Goal: Task Accomplishment & Management: Use online tool/utility

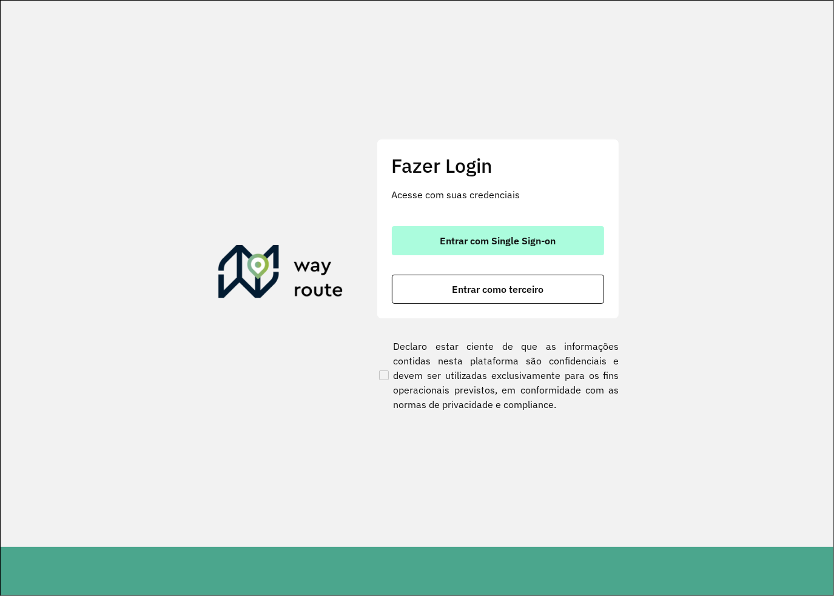
click at [517, 242] on span "Entrar com Single Sign-on" at bounding box center [498, 241] width 116 height 10
click at [496, 242] on span "Entrar com Single Sign-on" at bounding box center [498, 241] width 116 height 10
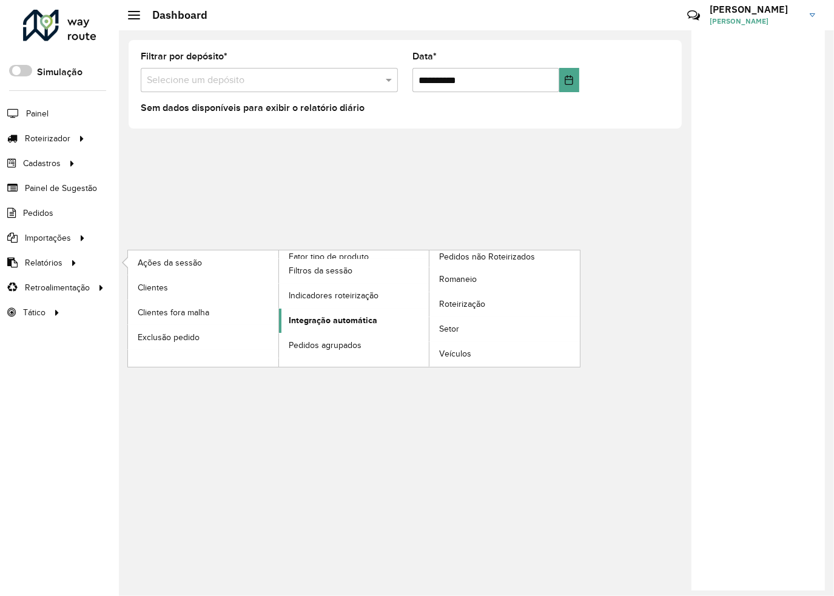
click at [349, 320] on span "Integração automática" at bounding box center [333, 320] width 89 height 13
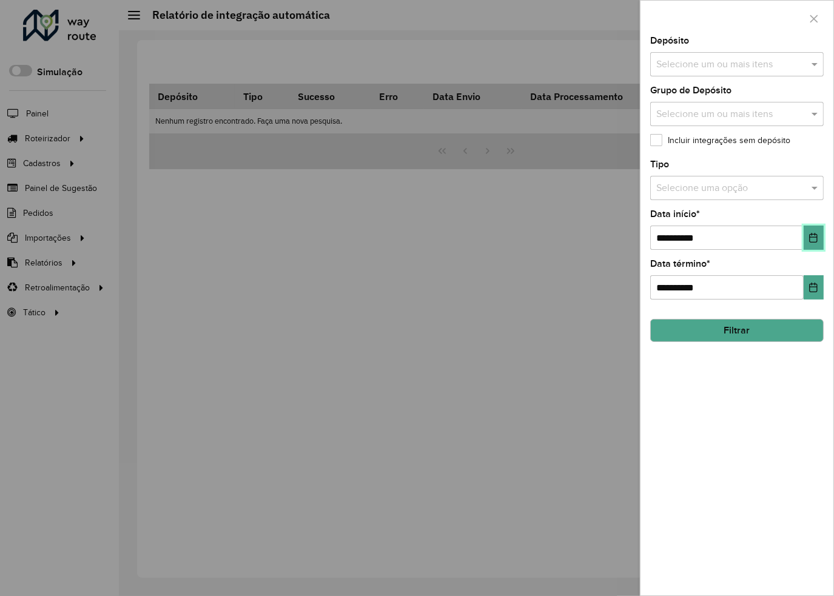
click at [809, 234] on button "Choose Date" at bounding box center [814, 238] width 20 height 24
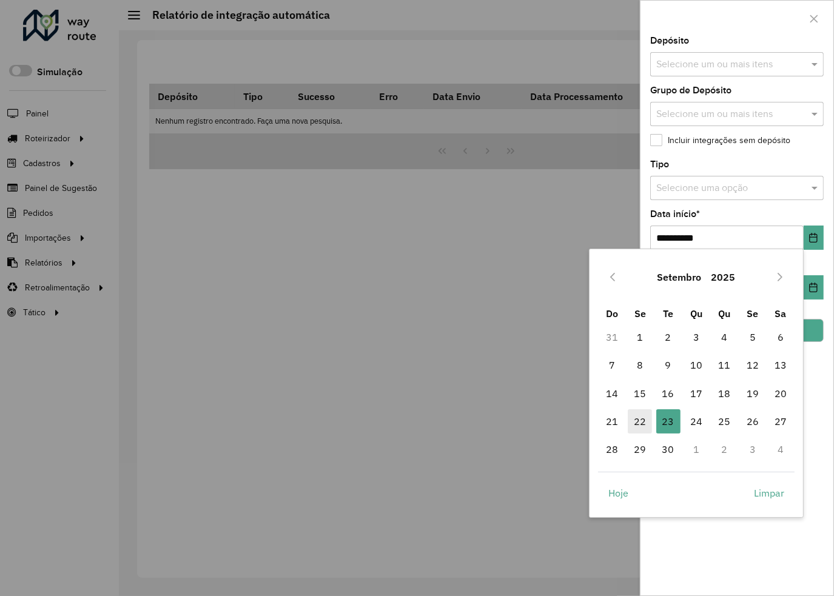
click at [631, 422] on span "22" at bounding box center [640, 421] width 24 height 24
type input "**********"
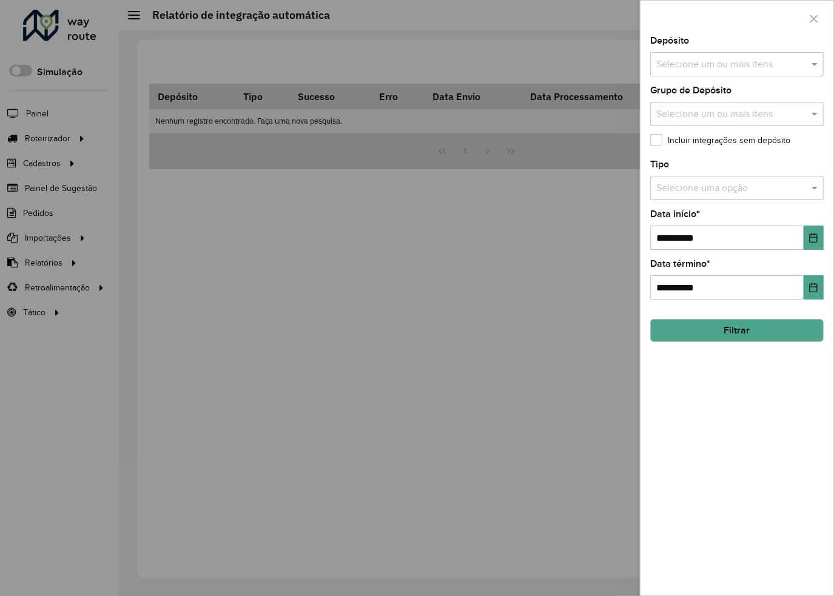
click at [705, 58] on input "text" at bounding box center [730, 65] width 155 height 15
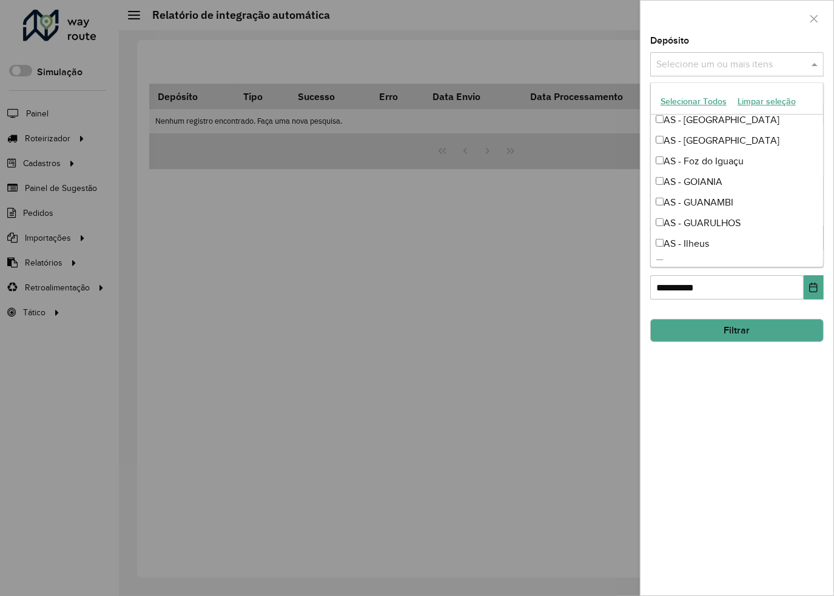
scroll to position [910, 0]
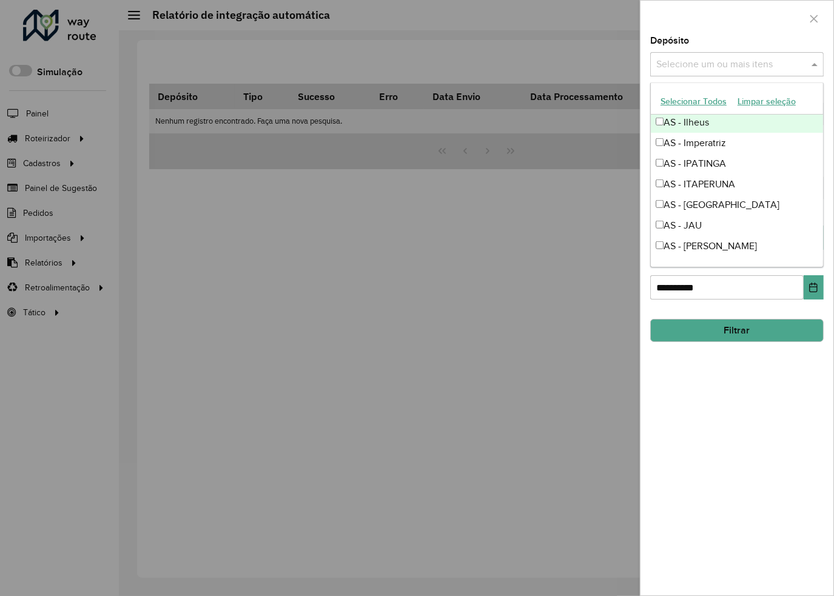
click at [682, 65] on input "text" at bounding box center [730, 65] width 155 height 15
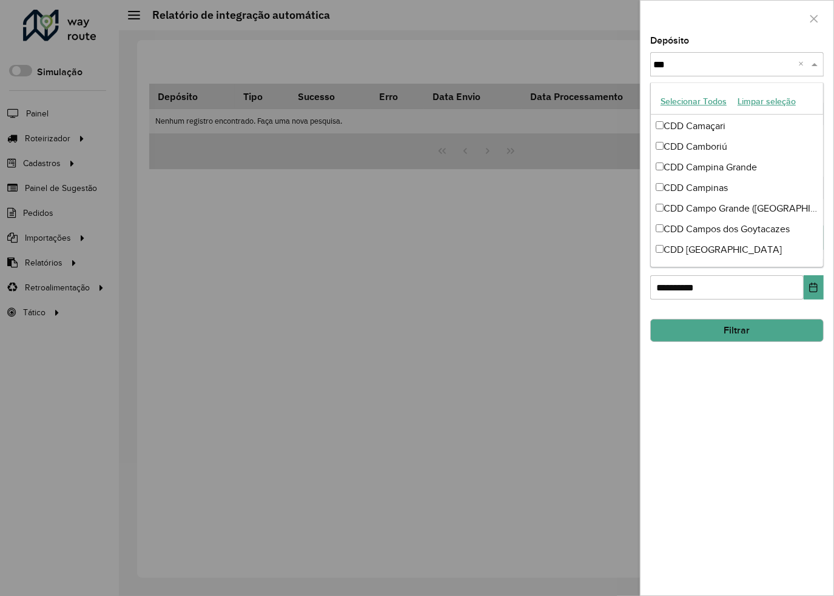
scroll to position [0, 0]
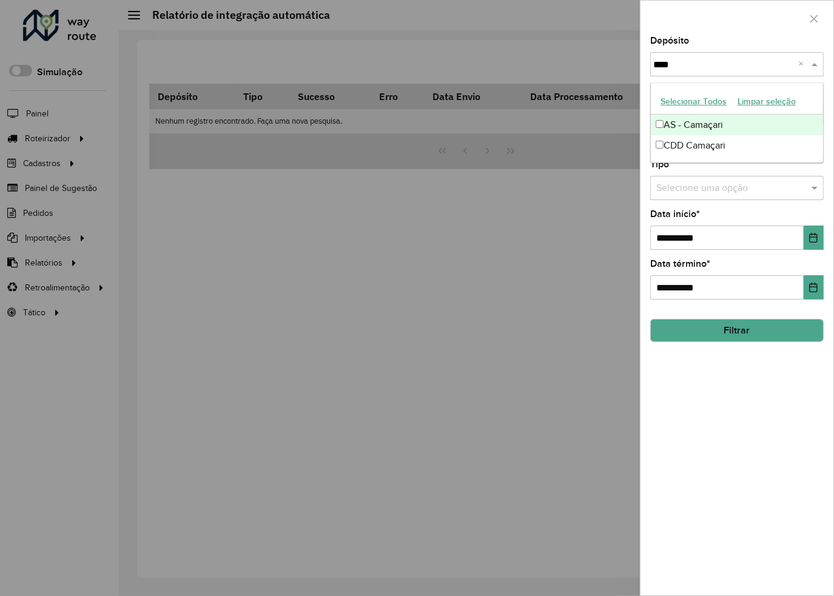
type input "****"
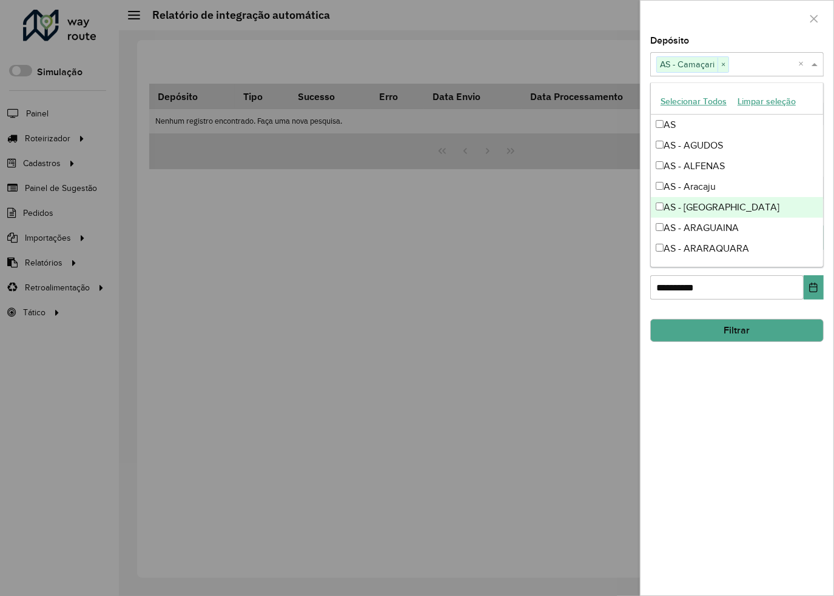
click at [745, 402] on div "**********" at bounding box center [737, 315] width 193 height 559
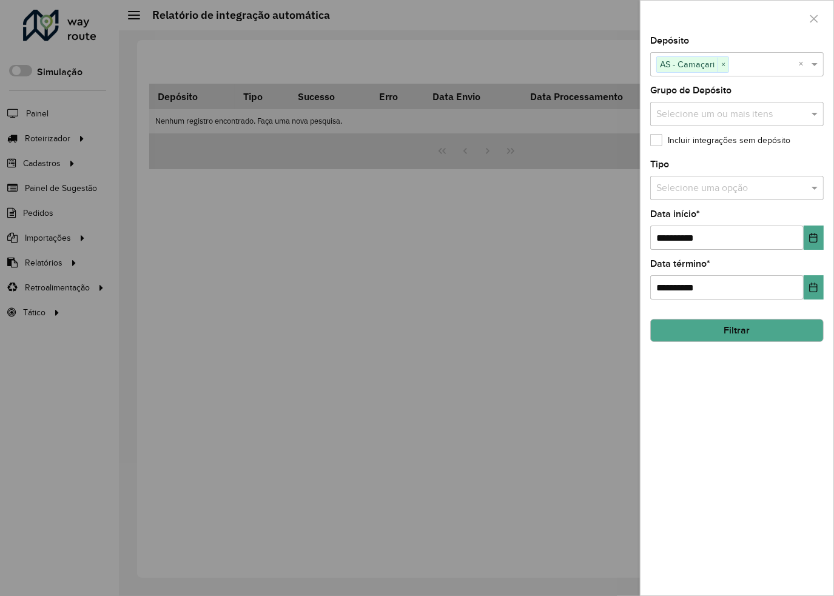
click at [719, 329] on button "Filtrar" at bounding box center [736, 330] width 173 height 23
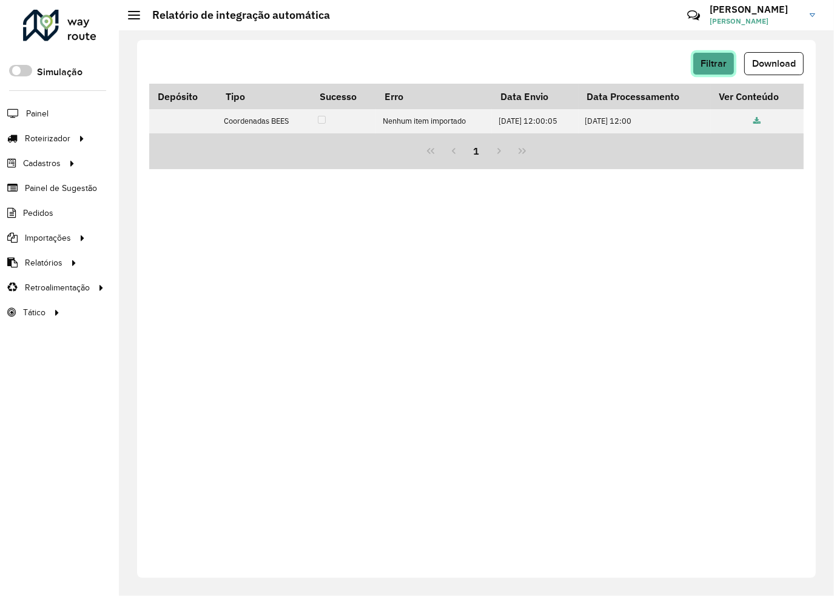
click at [707, 64] on span "Filtrar" at bounding box center [714, 63] width 26 height 10
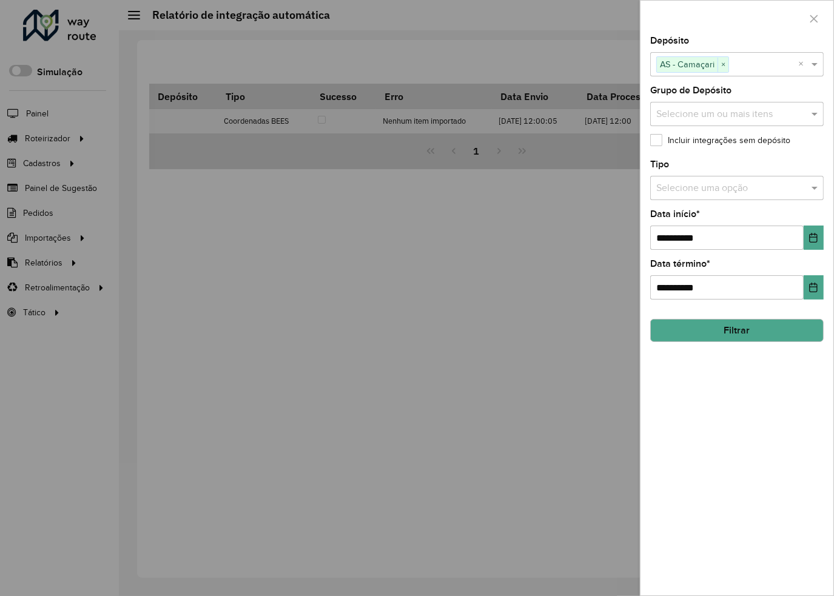
click at [734, 181] on input "text" at bounding box center [724, 188] width 137 height 15
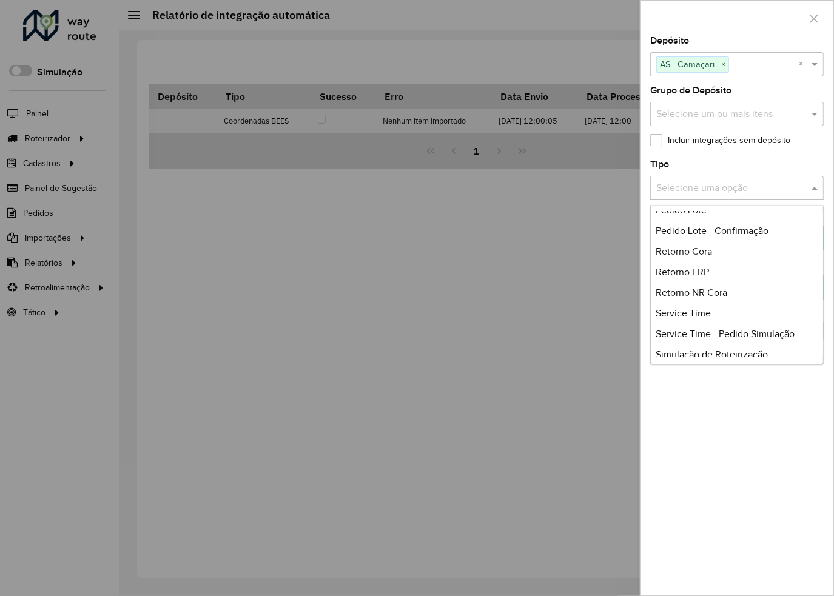
scroll to position [287, 0]
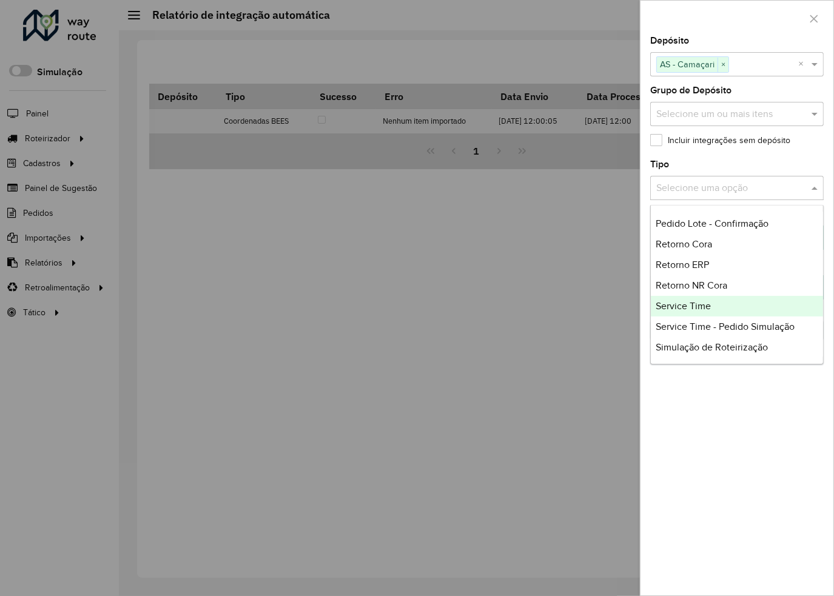
click at [730, 308] on div "Service Time" at bounding box center [737, 306] width 172 height 21
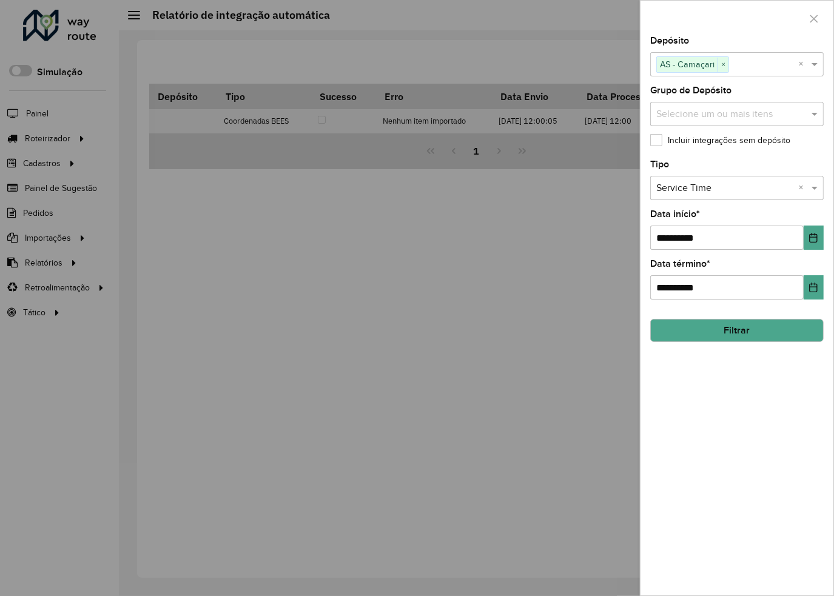
click at [736, 325] on button "Filtrar" at bounding box center [736, 330] width 173 height 23
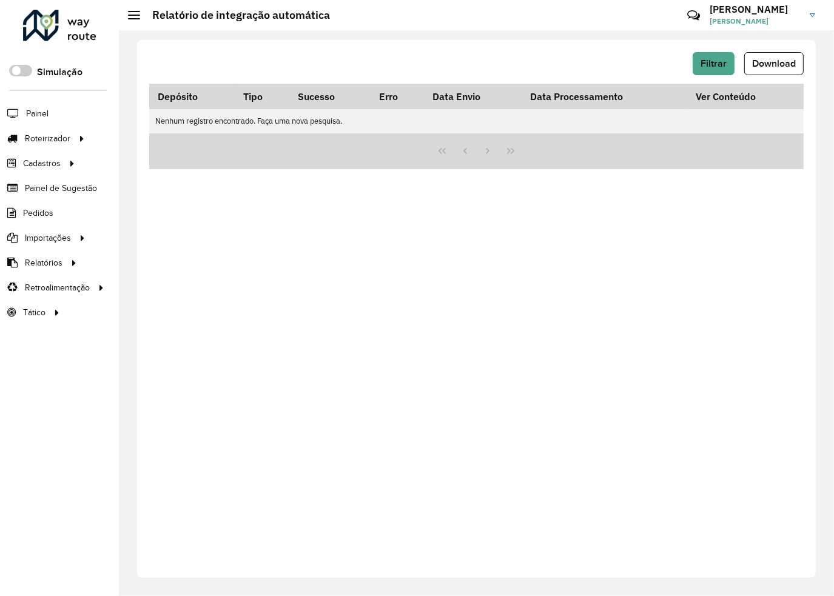
click at [699, 76] on div "Filtrar Download" at bounding box center [476, 68] width 654 height 32
click at [706, 67] on span "Filtrar" at bounding box center [714, 63] width 26 height 10
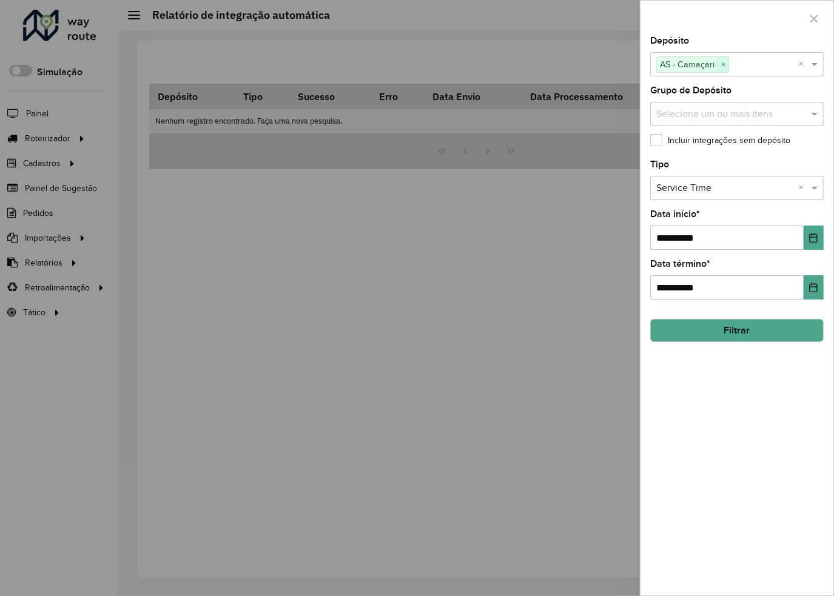
click at [725, 61] on span "×" at bounding box center [723, 65] width 11 height 15
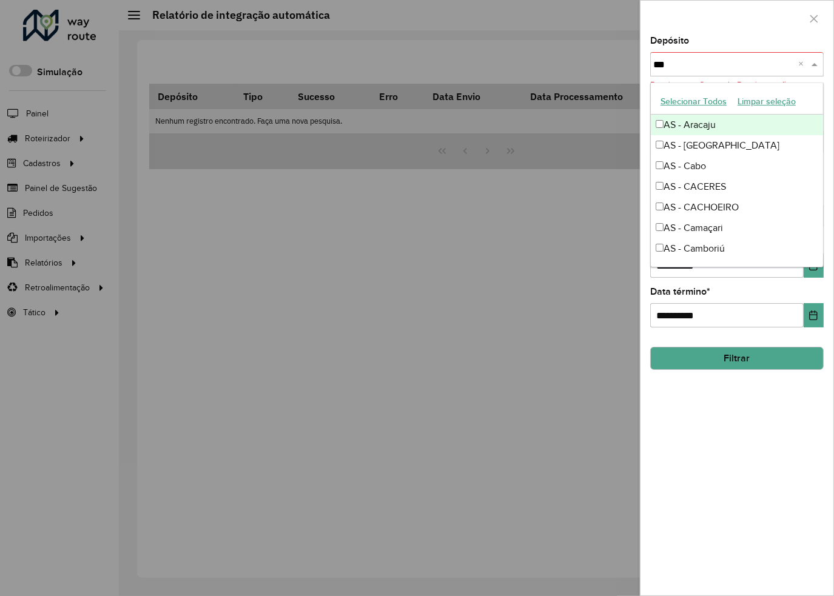
type input "****"
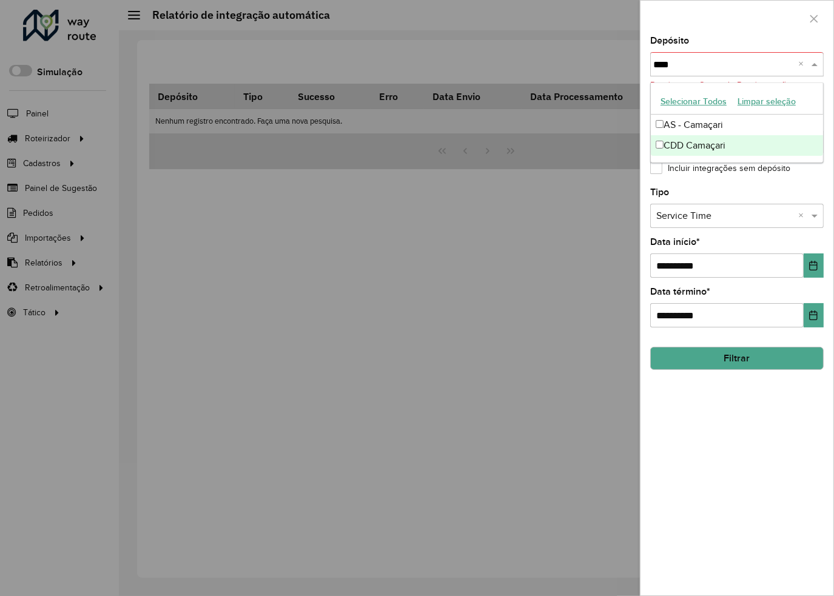
click at [664, 146] on div "CDD Camaçari" at bounding box center [737, 145] width 172 height 21
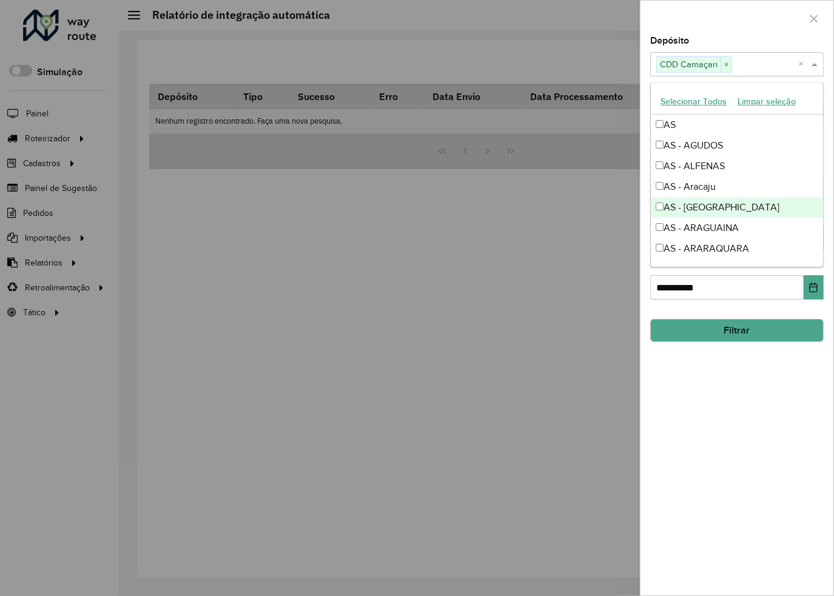
click at [720, 328] on button "Filtrar" at bounding box center [736, 330] width 173 height 23
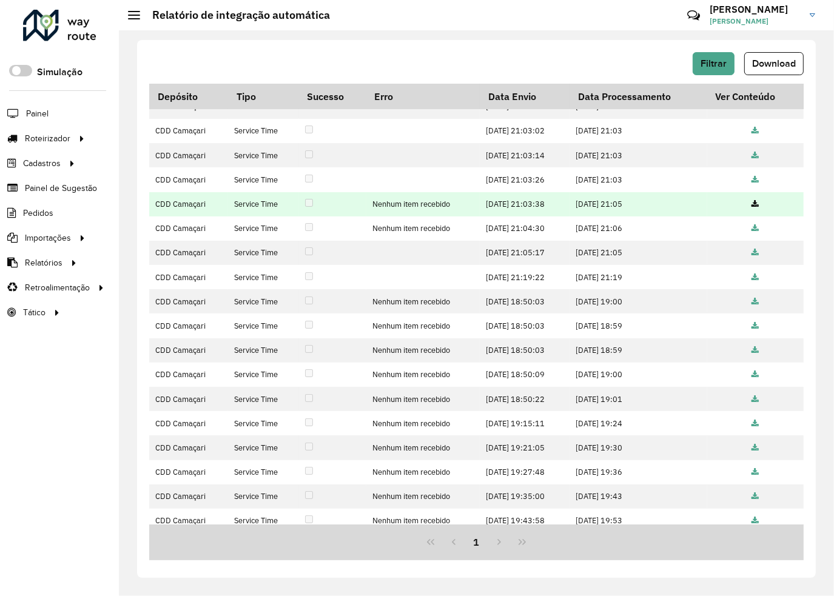
scroll to position [0, 0]
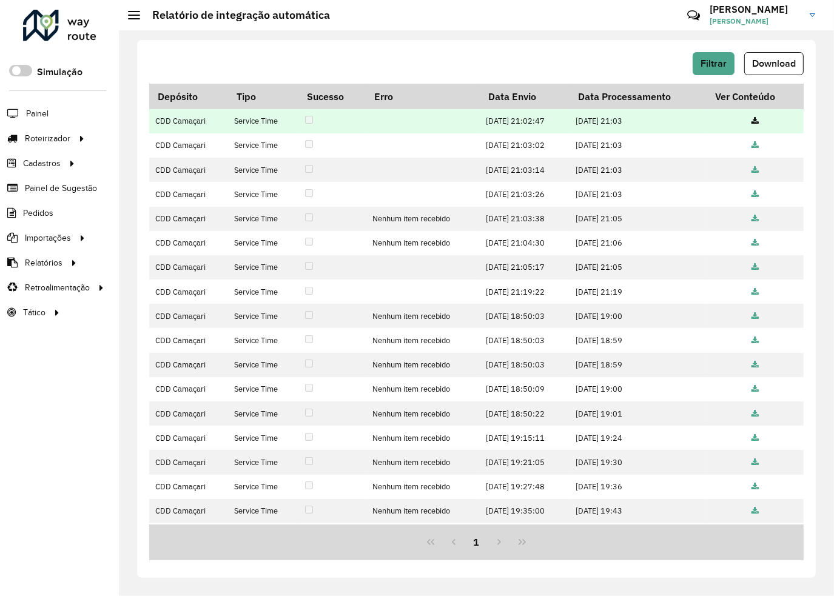
click at [753, 121] on icon at bounding box center [755, 122] width 7 height 8
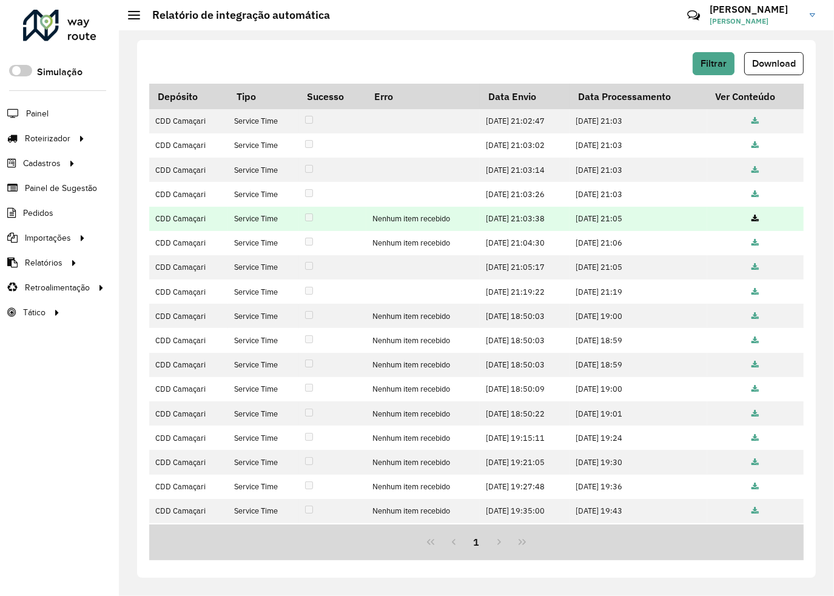
click at [748, 215] on td at bounding box center [755, 219] width 96 height 24
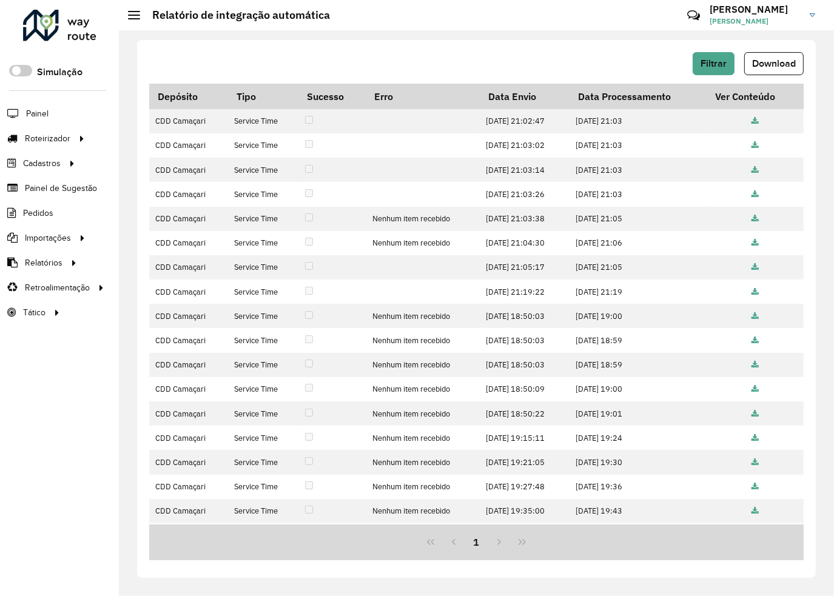
click at [410, 43] on div "Filtrar Download Depósito Tipo Sucesso Erro Data Envio Data Processamento Ver C…" at bounding box center [476, 309] width 679 height 538
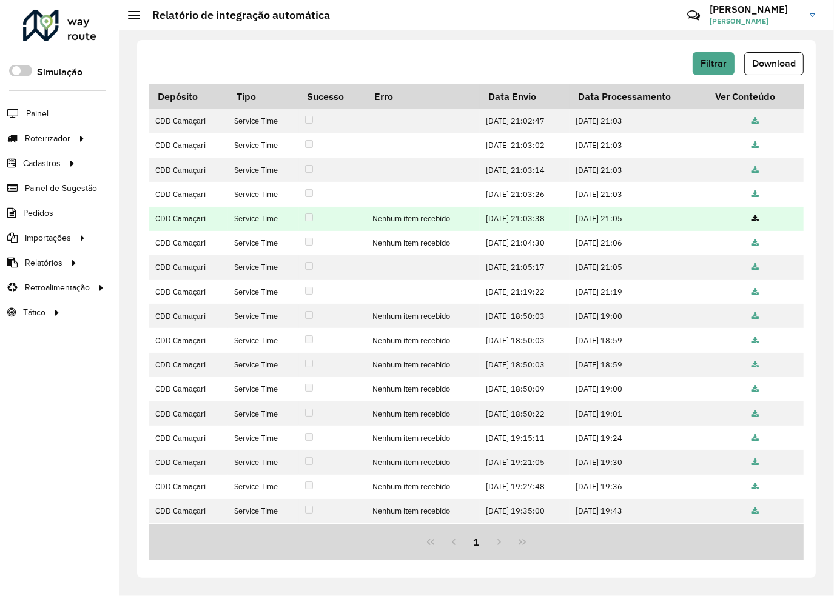
click at [752, 219] on icon at bounding box center [755, 219] width 7 height 8
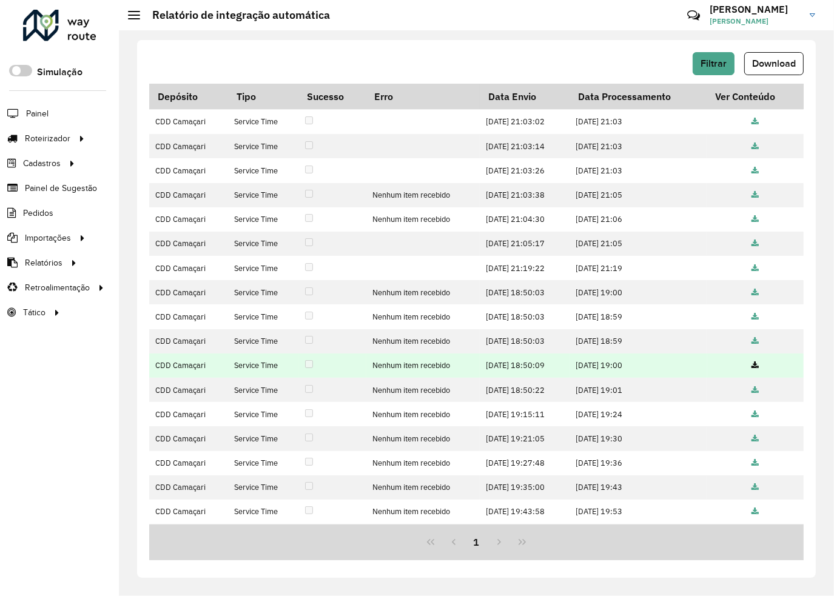
scroll to position [45, 0]
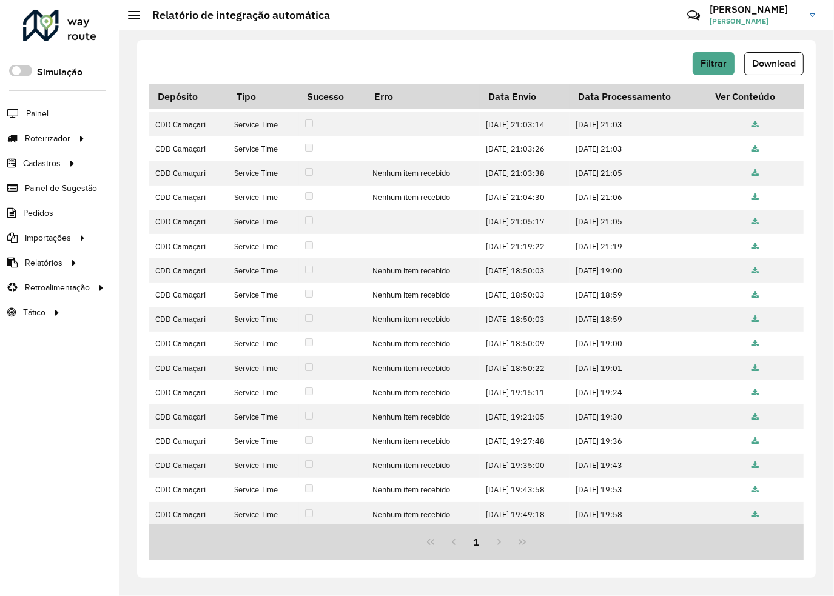
click at [493, 541] on div "1" at bounding box center [476, 543] width 654 height 36
click at [725, 58] on button "Filtrar" at bounding box center [714, 63] width 42 height 23
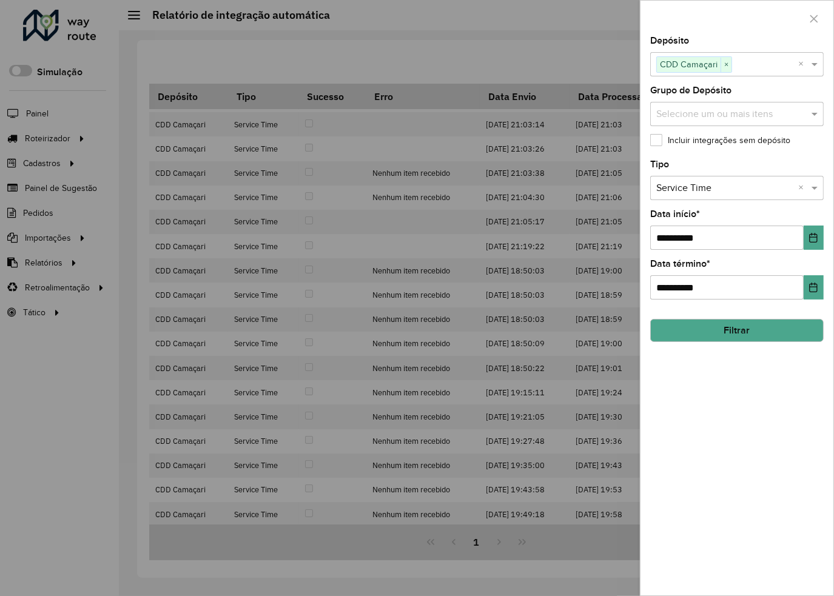
click at [744, 332] on button "Filtrar" at bounding box center [736, 330] width 173 height 23
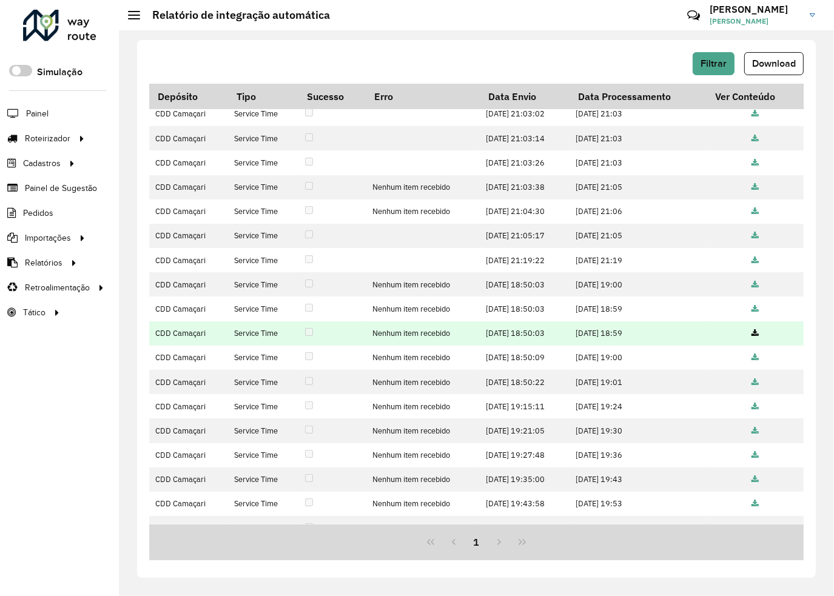
scroll to position [0, 0]
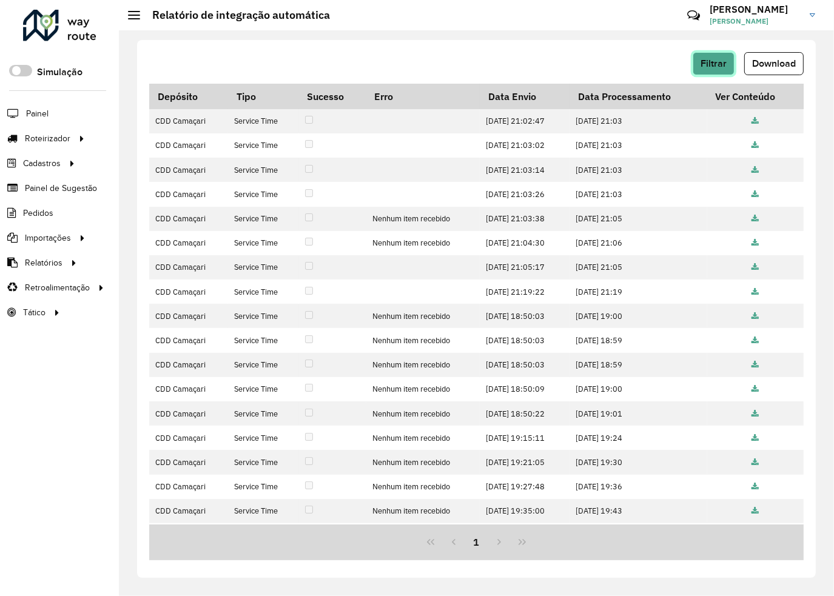
click at [722, 59] on span "Filtrar" at bounding box center [714, 63] width 26 height 10
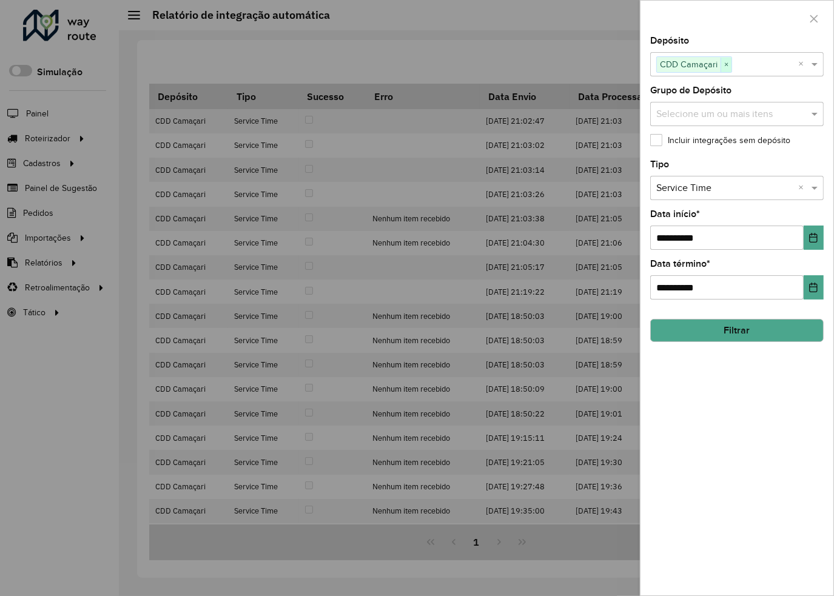
click at [721, 64] on span "×" at bounding box center [726, 65] width 11 height 15
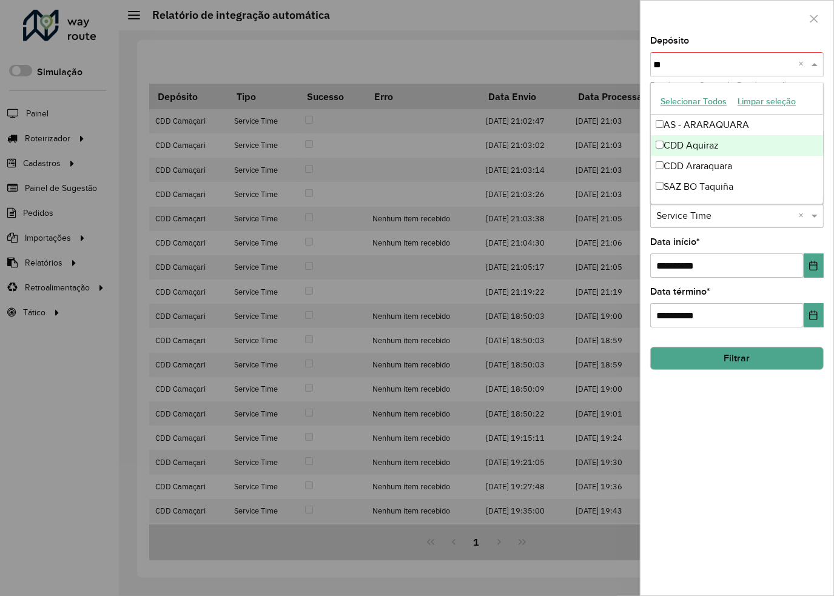
type input "**"
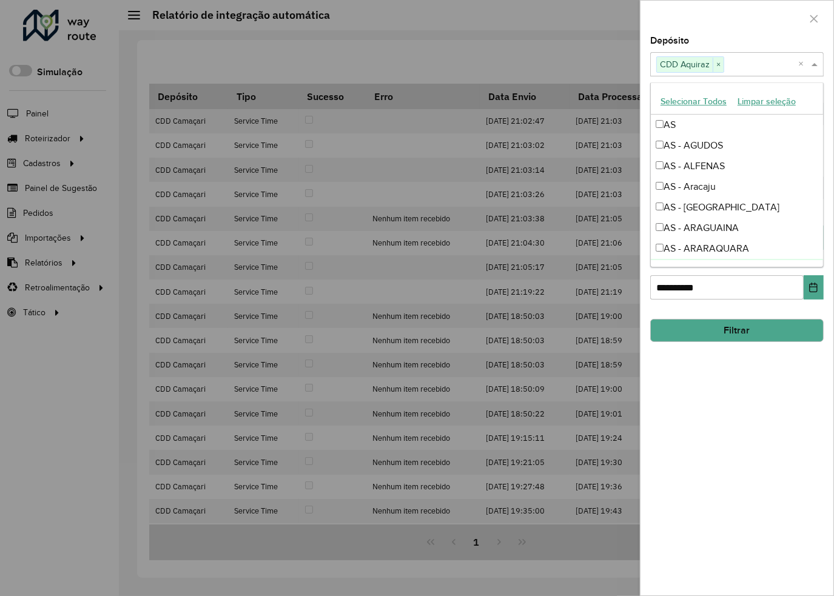
click at [726, 326] on button "Filtrar" at bounding box center [736, 330] width 173 height 23
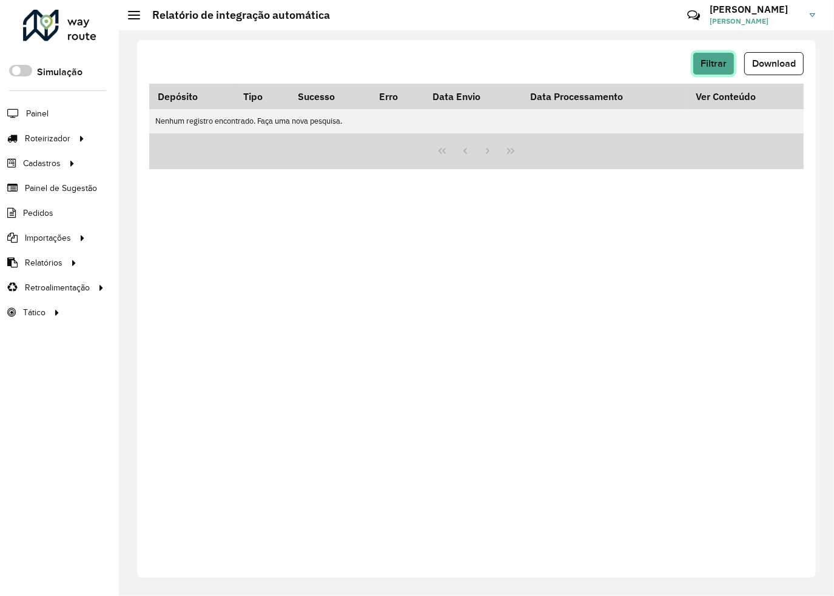
click at [723, 65] on span "Filtrar" at bounding box center [714, 63] width 26 height 10
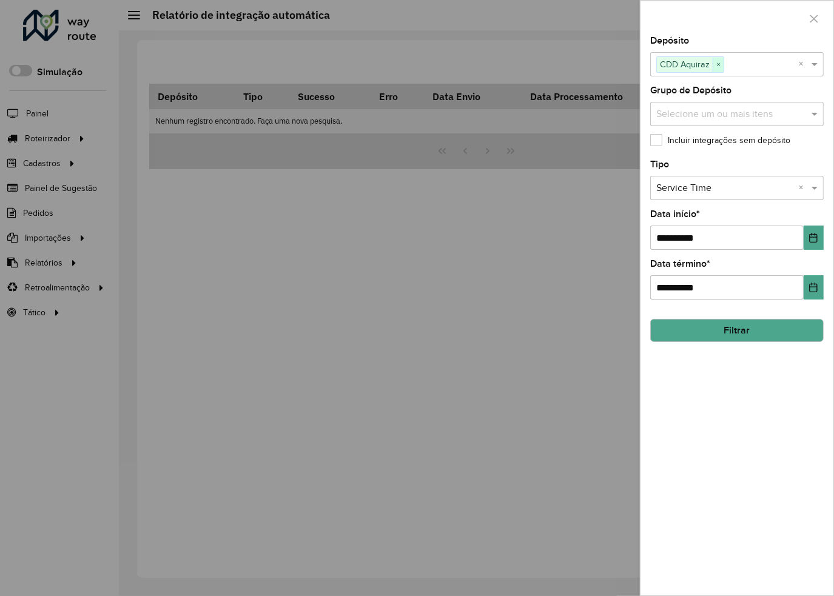
click at [715, 66] on span "×" at bounding box center [718, 65] width 11 height 15
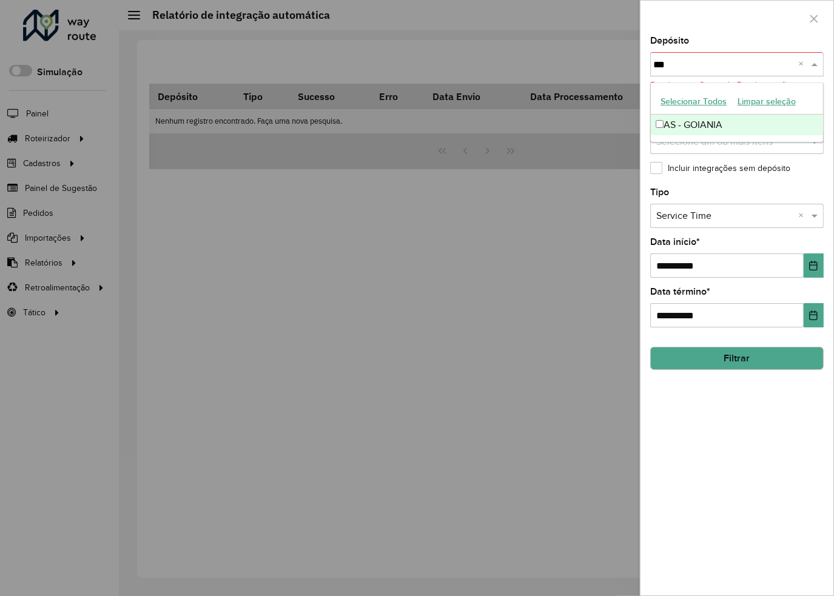
type input "***"
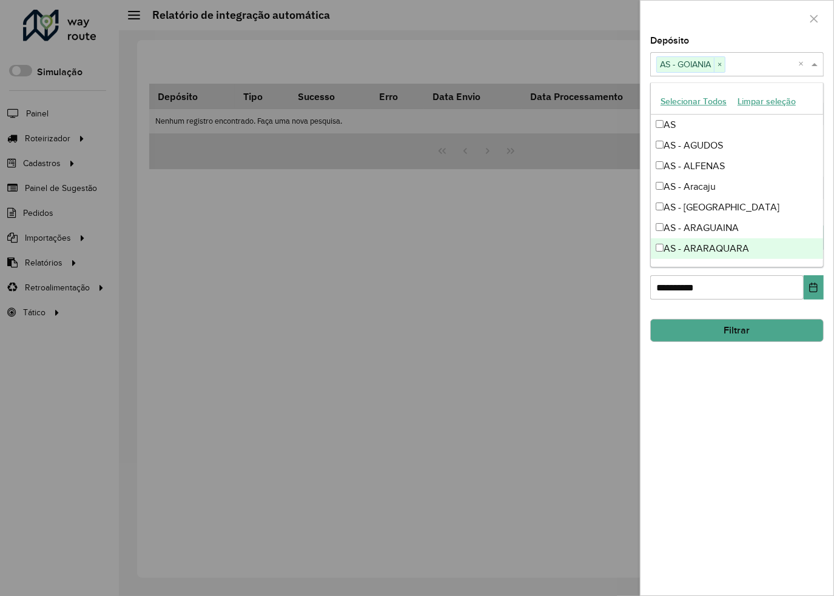
click at [741, 327] on button "Filtrar" at bounding box center [736, 330] width 173 height 23
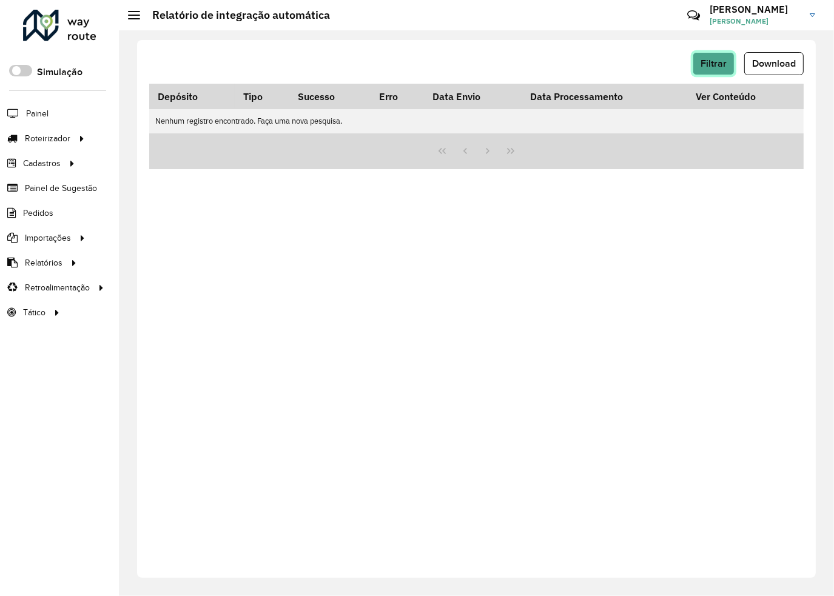
click at [734, 59] on button "Filtrar" at bounding box center [714, 63] width 42 height 23
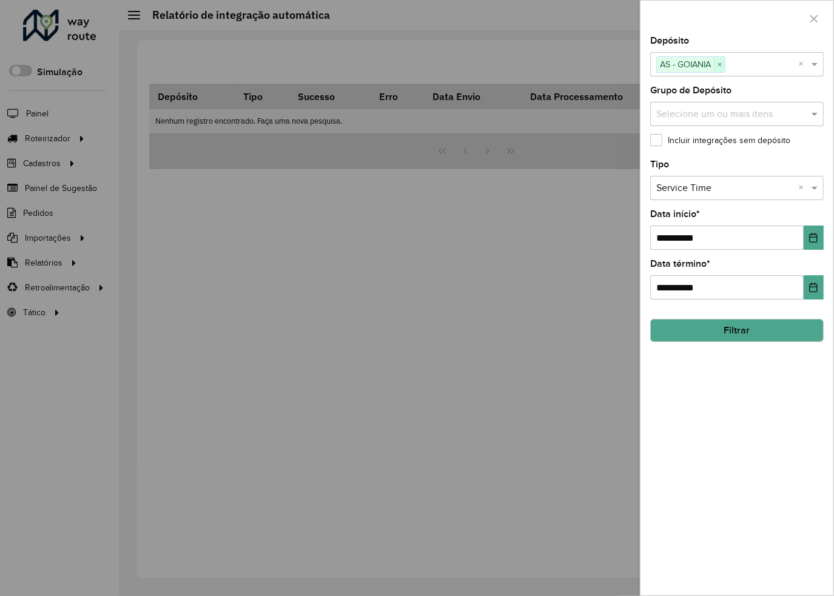
click at [720, 61] on span "×" at bounding box center [719, 65] width 11 height 15
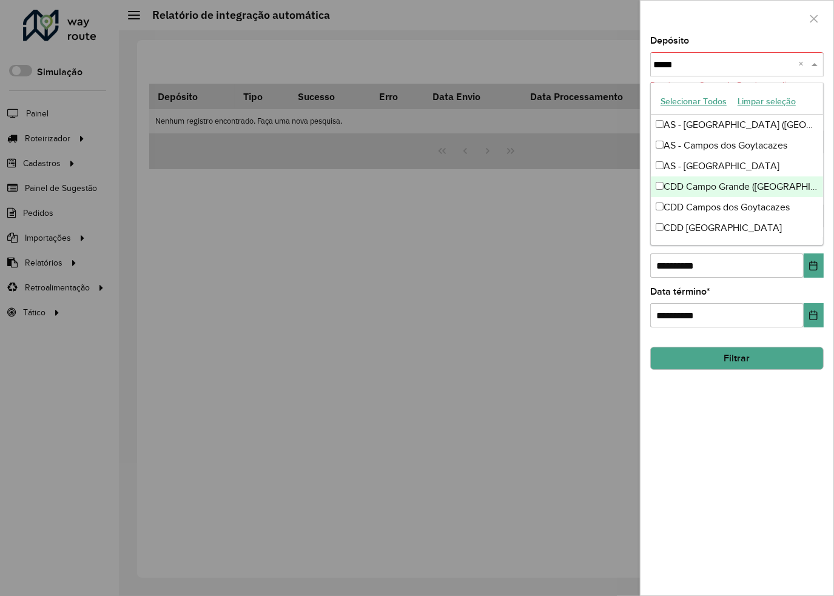
type input "*****"
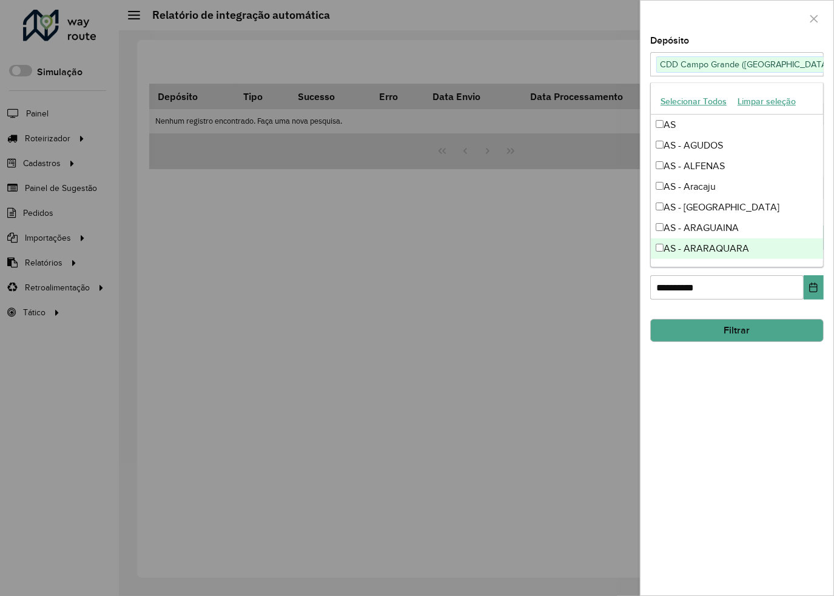
click at [721, 325] on button "Filtrar" at bounding box center [736, 330] width 173 height 23
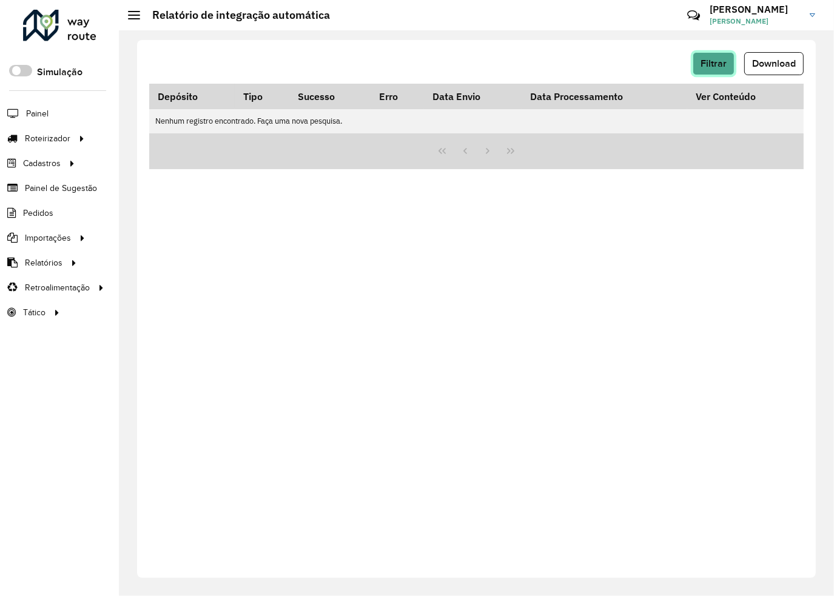
click at [699, 62] on button "Filtrar" at bounding box center [714, 63] width 42 height 23
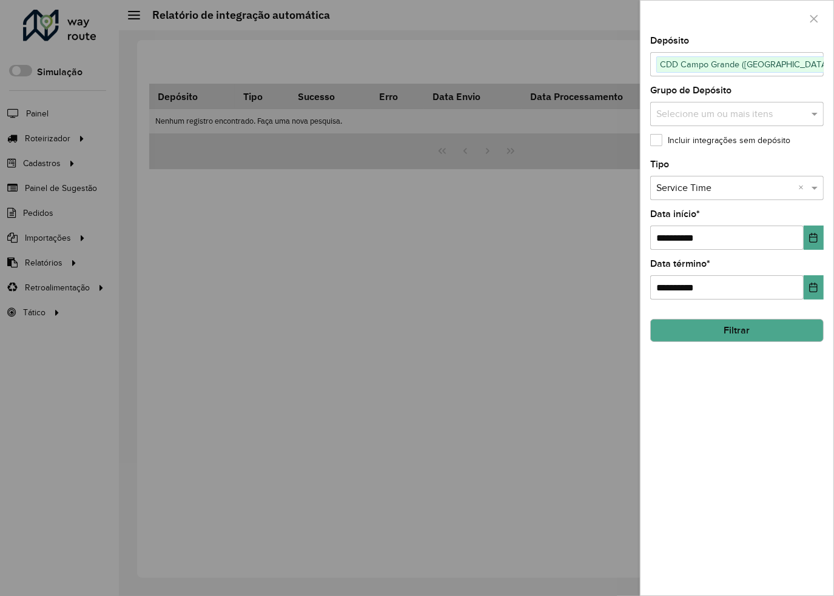
click at [833, 62] on span "×" at bounding box center [840, 65] width 11 height 15
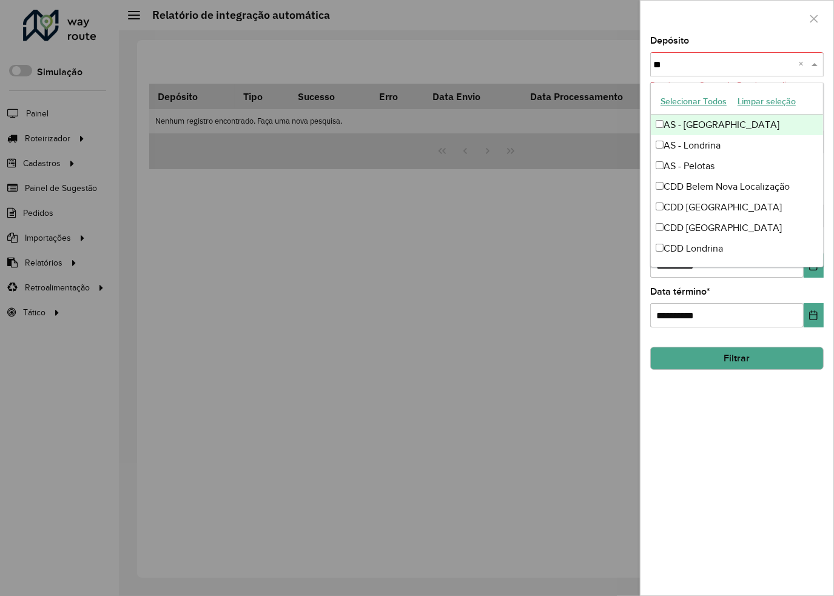
type input "***"
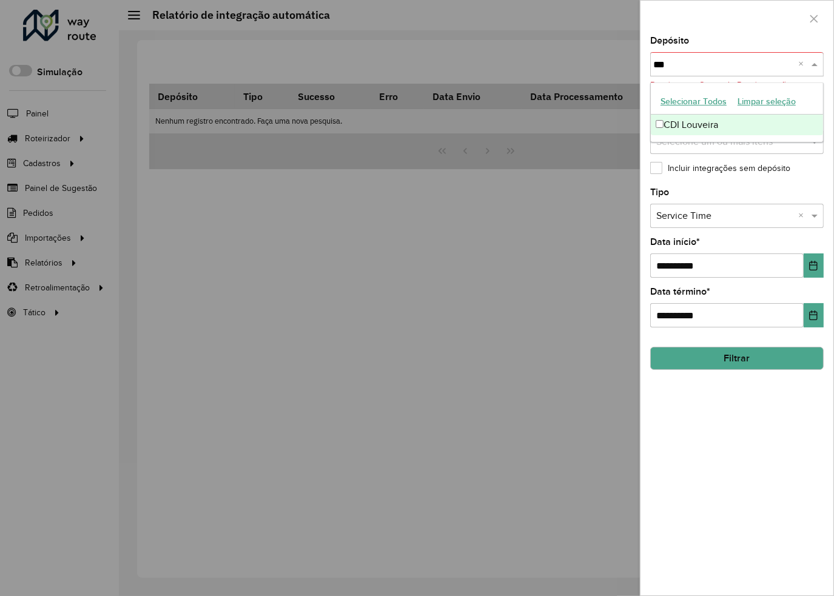
click at [676, 123] on div "CDI Louveira" at bounding box center [737, 125] width 172 height 21
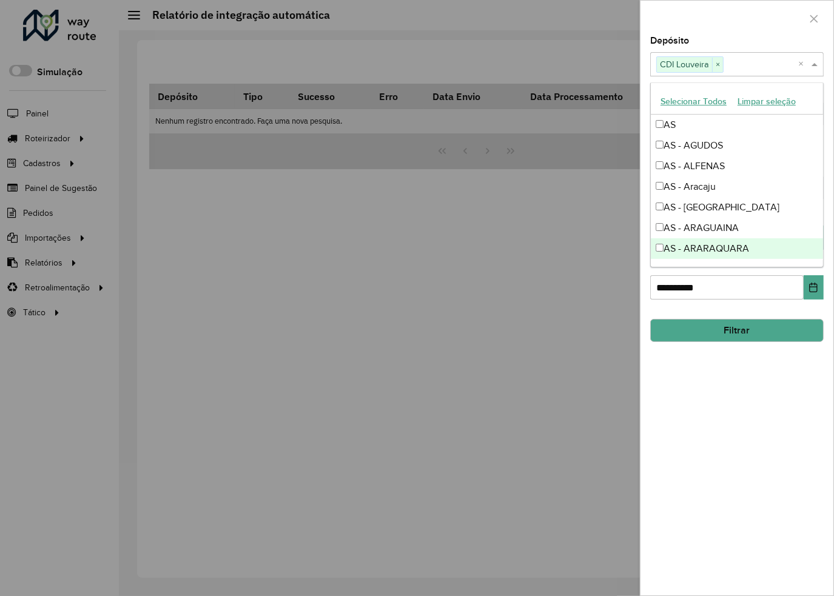
click at [747, 325] on button "Filtrar" at bounding box center [736, 330] width 173 height 23
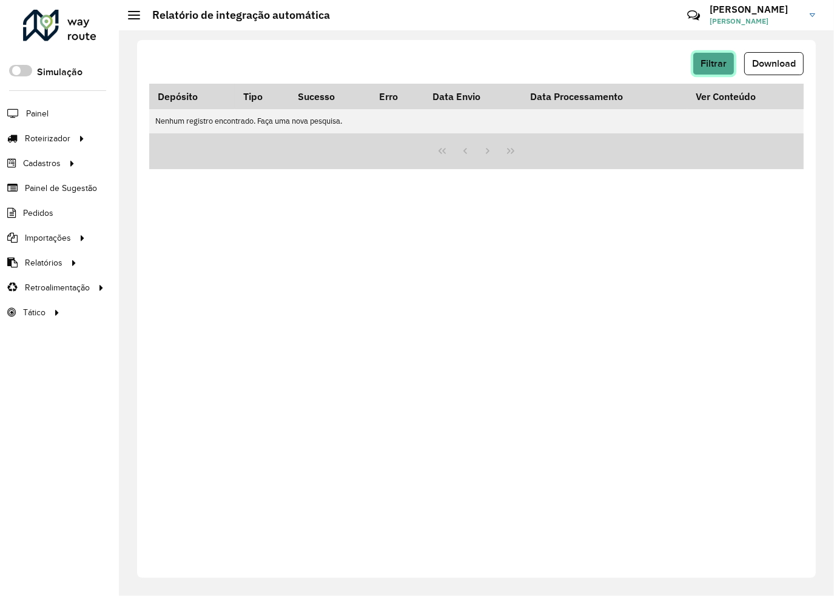
click at [728, 68] on button "Filtrar" at bounding box center [714, 63] width 42 height 23
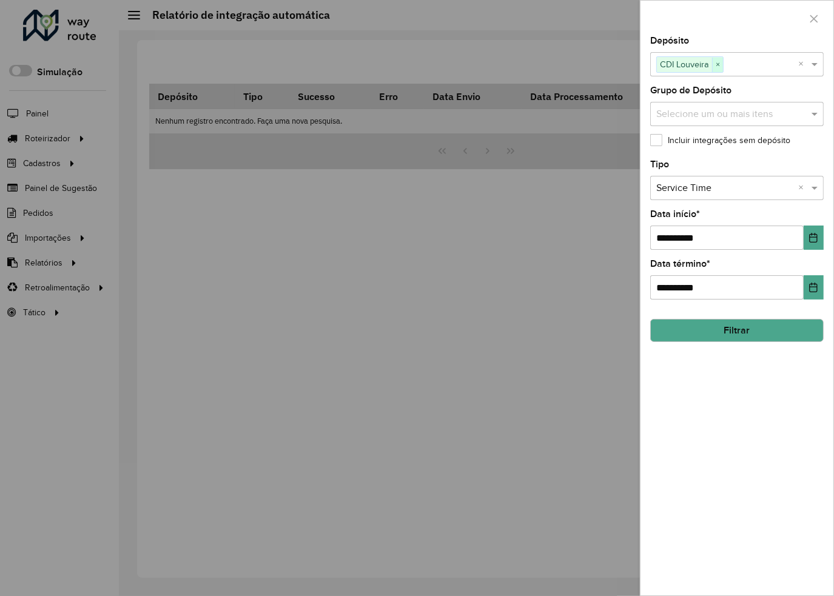
click at [713, 63] on span "×" at bounding box center [717, 65] width 11 height 15
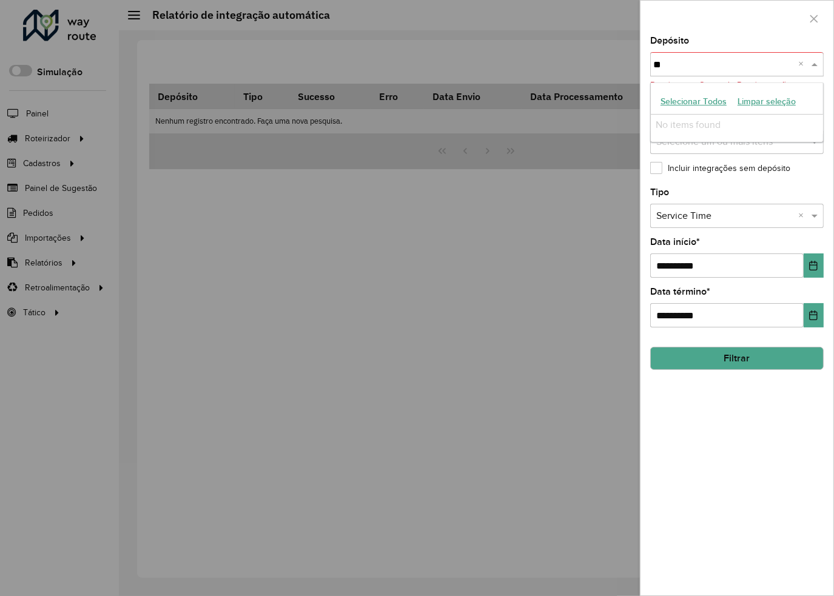
type input "*"
type input "****"
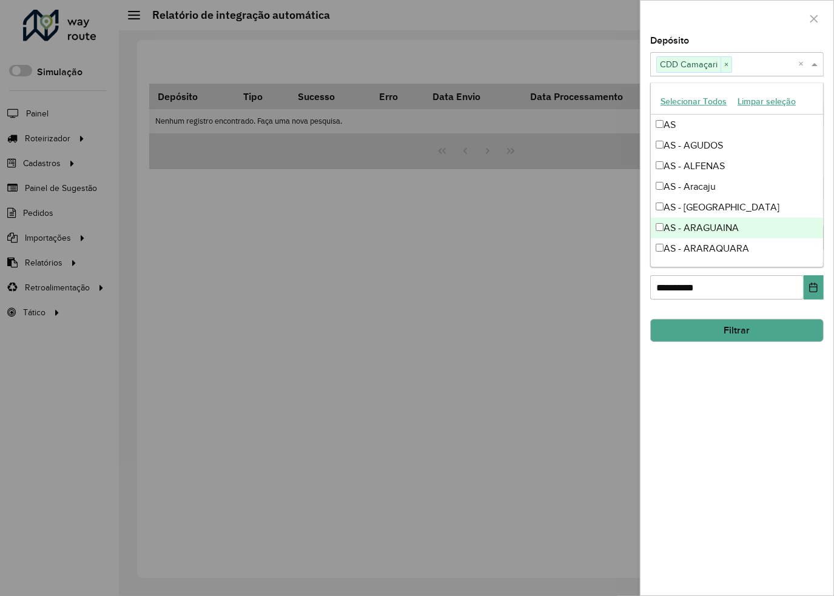
click at [733, 326] on button "Filtrar" at bounding box center [736, 330] width 173 height 23
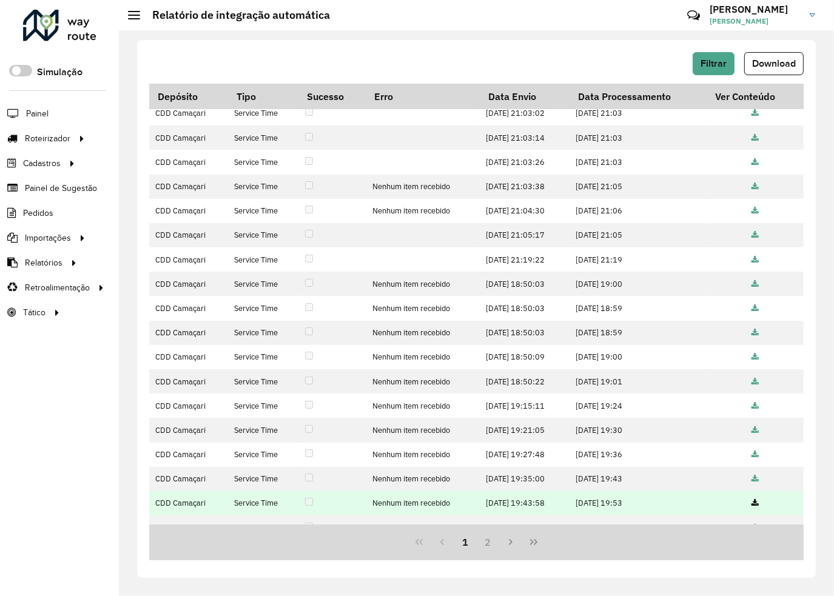
drag, startPoint x: 522, startPoint y: 317, endPoint x: 565, endPoint y: 519, distance: 206.5
click at [565, 519] on tbody "CDD Camaçari Service Time [DATE] 21:02:47 [DATE] 21:03 CDD Camaçari Service Tim…" at bounding box center [476, 320] width 654 height 487
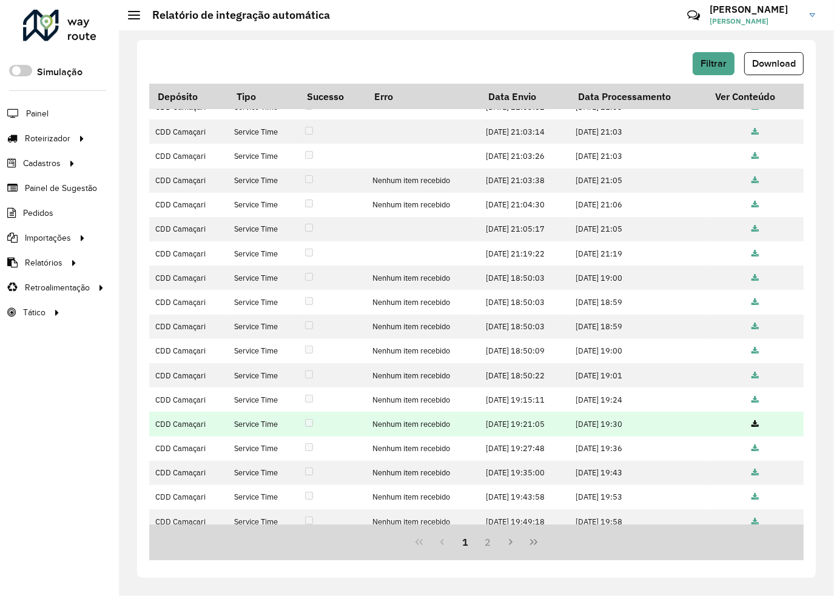
scroll to position [70, 0]
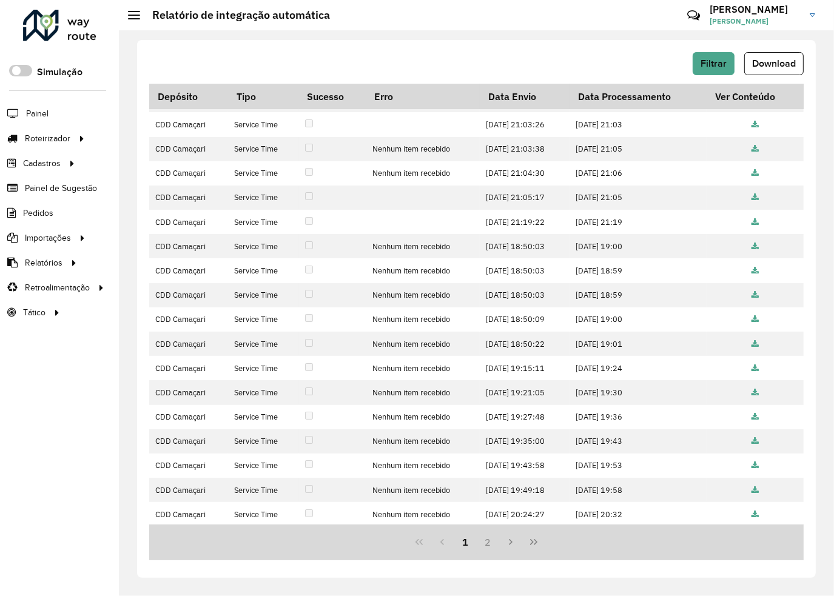
click at [571, 567] on div "Filtrar Download Depósito Tipo Sucesso Erro Data Envio Data Processamento Ver C…" at bounding box center [476, 309] width 679 height 538
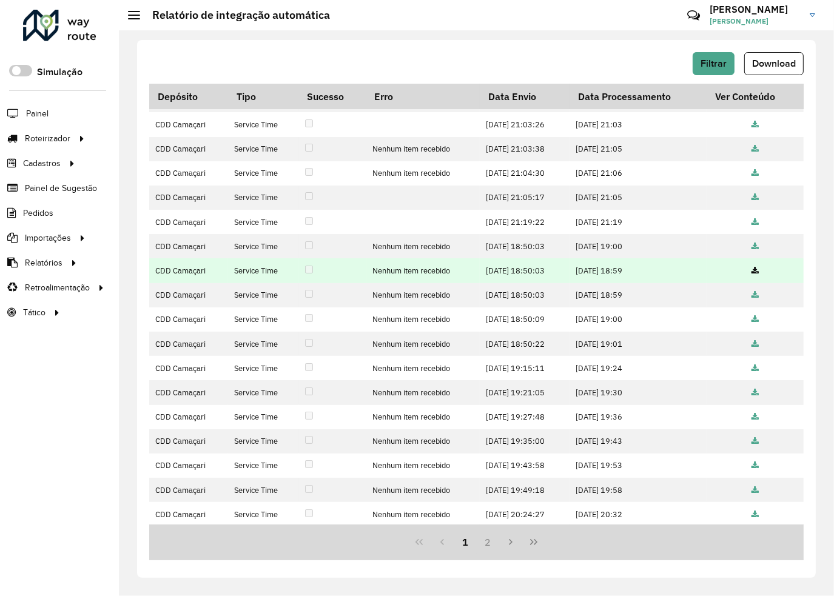
click at [523, 272] on td "[DATE] 18:50:03" at bounding box center [525, 270] width 90 height 24
